Goal: Find specific page/section: Find specific page/section

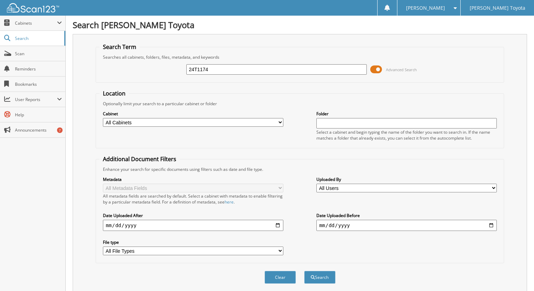
type input "24T1174"
click at [138, 121] on select "All Cabinets DEALS REPAIR ORDERS Test1 Needs Filing" at bounding box center [193, 122] width 180 height 9
select select "10354"
click at [103, 118] on select "All Cabinets DEALS REPAIR ORDERS Test1 Needs Filing" at bounding box center [193, 122] width 180 height 9
click at [317, 275] on button "Search" at bounding box center [319, 277] width 31 height 13
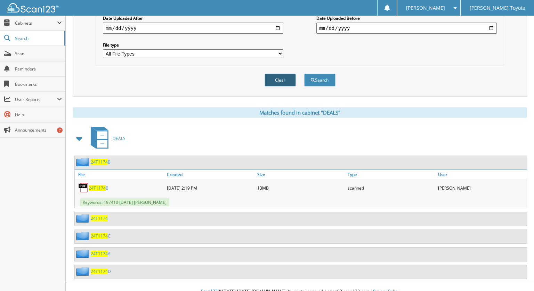
scroll to position [202, 0]
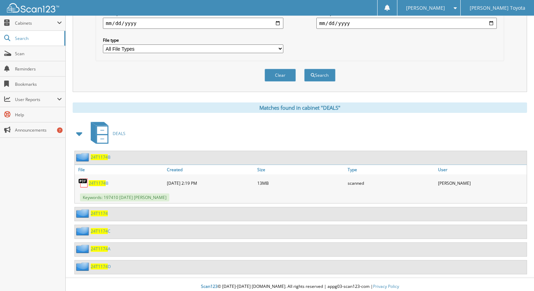
click at [101, 211] on span "24T1174" at bounding box center [99, 214] width 17 height 6
